Goal: Task Accomplishment & Management: Complete application form

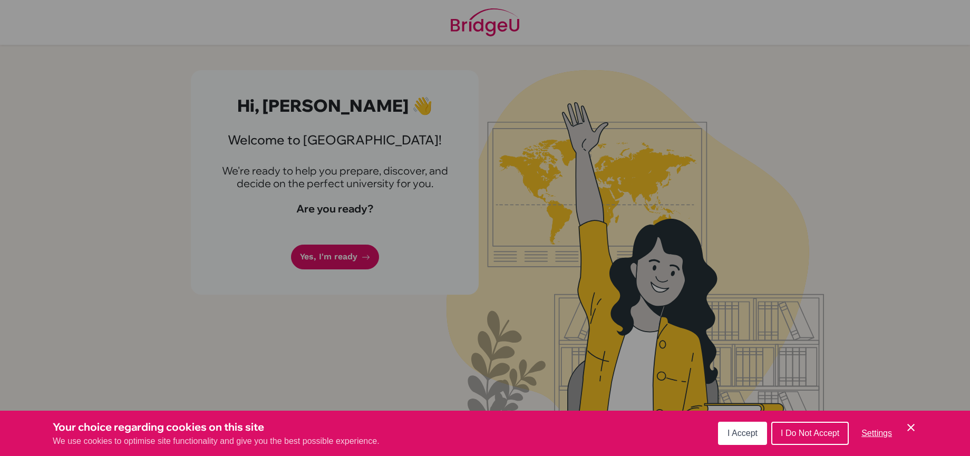
click at [785, 430] on span "I Do Not Accept" at bounding box center [810, 433] width 59 height 9
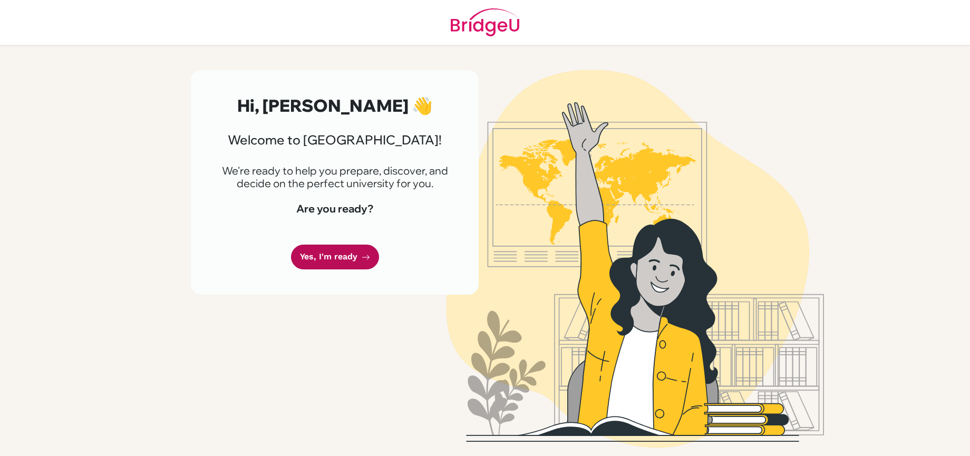
click at [320, 253] on link "Yes, I'm ready" at bounding box center [335, 257] width 88 height 25
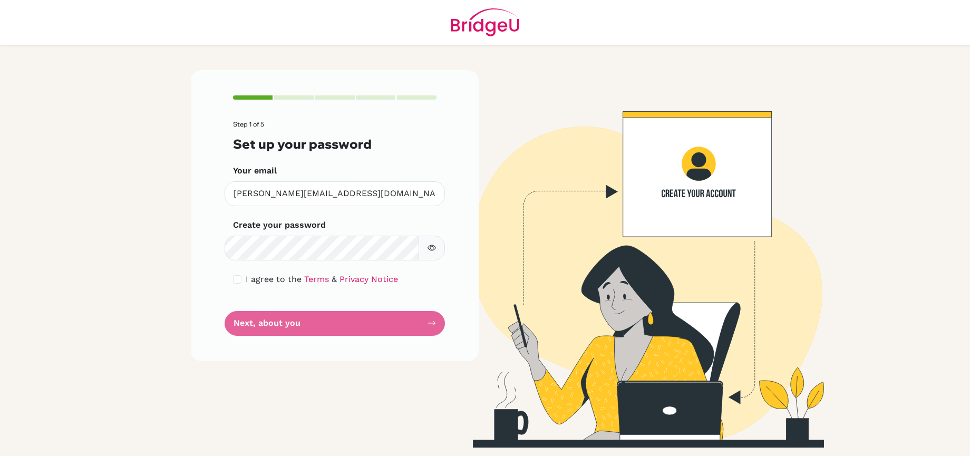
click at [429, 244] on icon "button" at bounding box center [432, 248] width 8 height 8
click at [428, 242] on button "button" at bounding box center [432, 248] width 26 height 25
click at [241, 283] on input "checkbox" at bounding box center [237, 279] width 8 height 8
checkbox input "true"
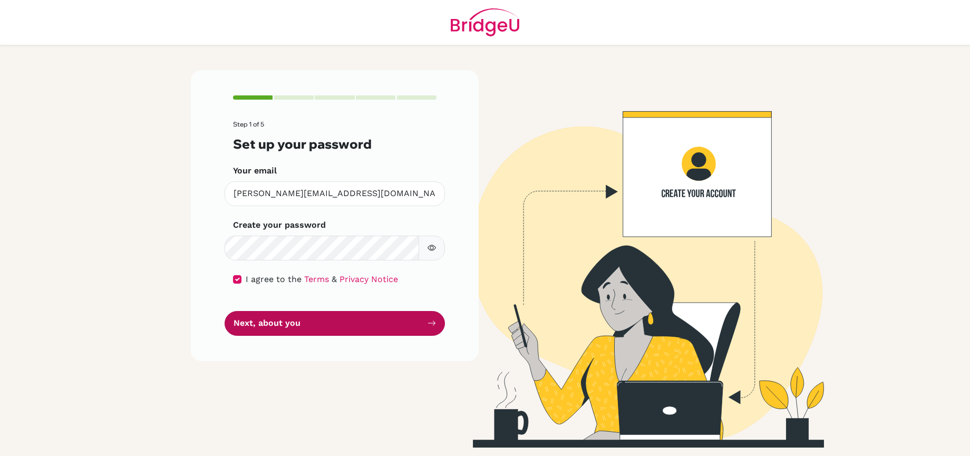
click at [260, 325] on button "Next, about you" at bounding box center [335, 323] width 220 height 25
